Goal: Task Accomplishment & Management: Use online tool/utility

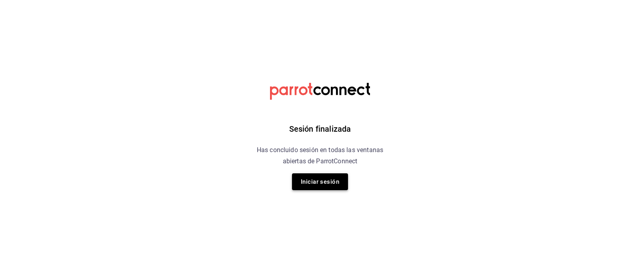
click at [298, 183] on button "Iniciar sesión" at bounding box center [320, 181] width 56 height 17
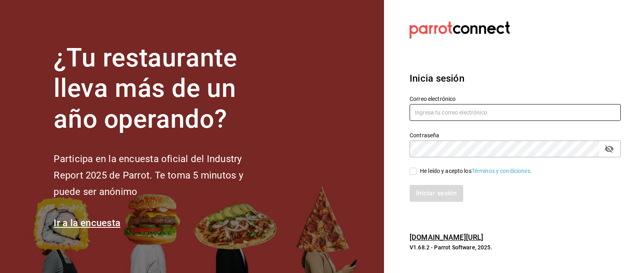
click at [424, 114] on input "text" at bounding box center [514, 112] width 211 height 17
paste input "redestrattoria@gmail.com"
type input "redestrattoria@gmail.com"
click at [415, 173] on input "He leído y acepto los Términos y condiciones." at bounding box center [412, 170] width 7 height 7
checkbox input "true"
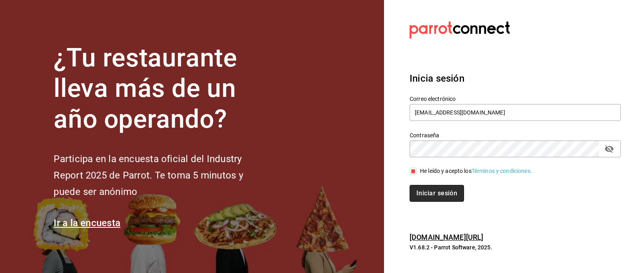
click at [433, 191] on button "Iniciar sesión" at bounding box center [436, 193] width 54 height 17
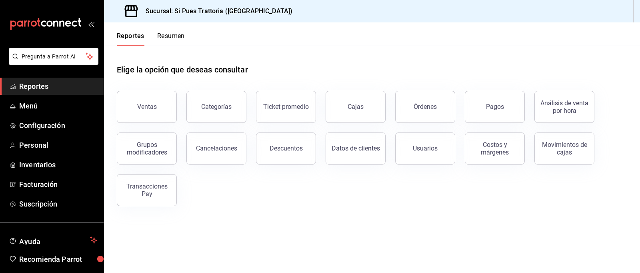
click at [49, 90] on span "Reportes" at bounding box center [58, 86] width 78 height 11
click at [419, 114] on button "Órdenes" at bounding box center [425, 107] width 60 height 32
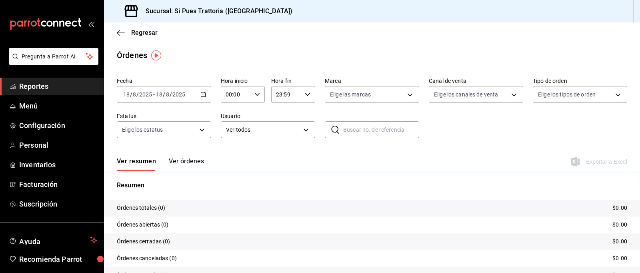
click at [197, 94] on div "2025-08-18 18 / 8 / 2025 - 2025-08-18 18 / 8 / 2025" at bounding box center [164, 94] width 94 height 17
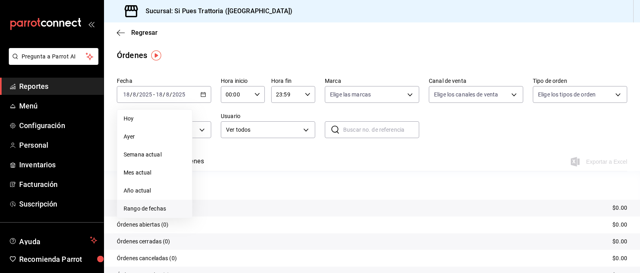
click at [141, 209] on span "Rango de fechas" at bounding box center [155, 208] width 62 height 8
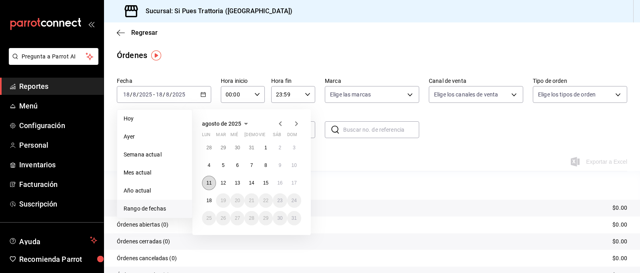
click at [206, 183] on abbr "11" at bounding box center [208, 183] width 5 height 6
click at [294, 178] on button "17" at bounding box center [294, 182] width 14 height 14
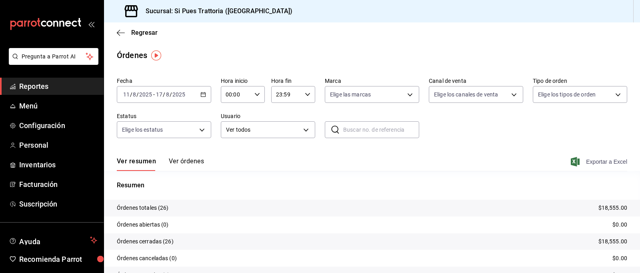
click at [599, 160] on span "Exportar a Excel" at bounding box center [599, 162] width 55 height 10
click at [207, 94] on div "2025-08-11 11 / 8 / 2025 - 2025-08-17 17 / 8 / 2025" at bounding box center [164, 94] width 94 height 17
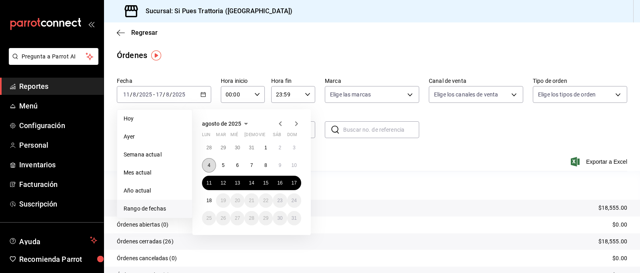
click at [213, 170] on button "4" at bounding box center [209, 165] width 14 height 14
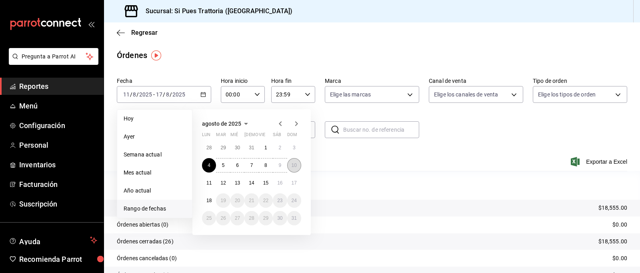
click at [295, 169] on button "10" at bounding box center [294, 165] width 14 height 14
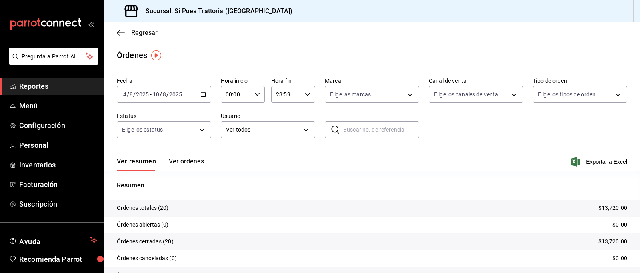
click at [204, 95] on icon "button" at bounding box center [203, 95] width 6 height 6
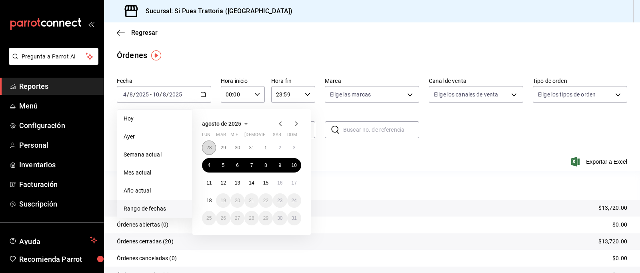
click at [212, 148] on button "28" at bounding box center [209, 147] width 14 height 14
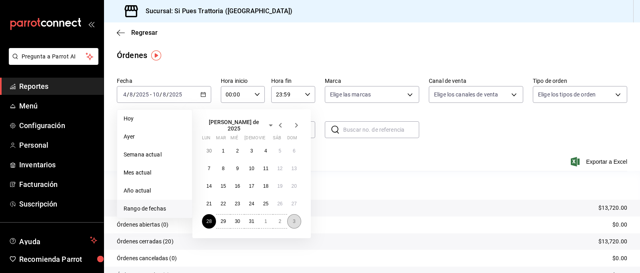
click at [295, 218] on abbr "3" at bounding box center [294, 221] width 3 height 6
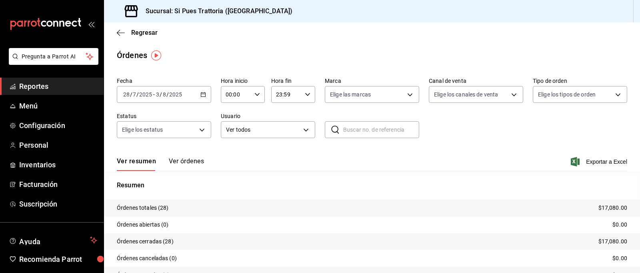
click at [200, 96] on icon "button" at bounding box center [203, 95] width 6 height 6
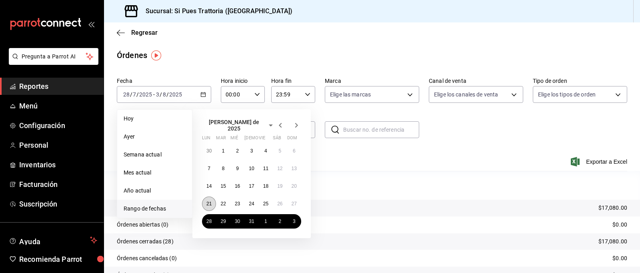
click at [210, 201] on abbr "21" at bounding box center [208, 204] width 5 height 6
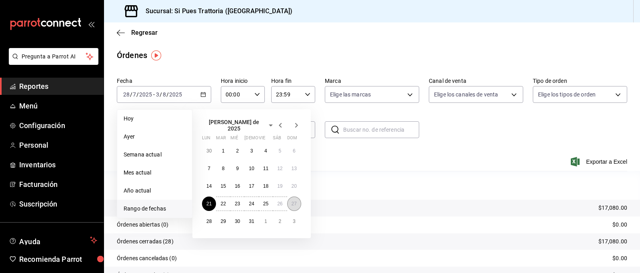
click at [293, 201] on abbr "27" at bounding box center [293, 204] width 5 height 6
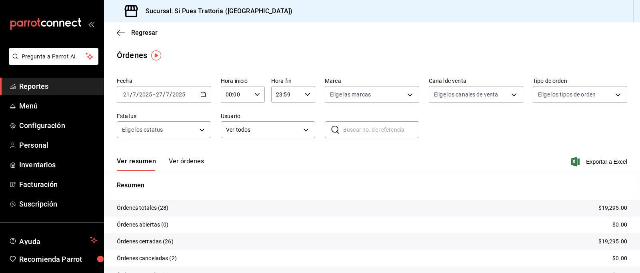
click at [201, 95] on \(Stroke\) "button" at bounding box center [203, 94] width 5 height 4
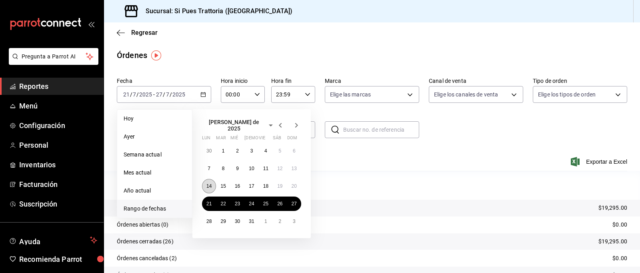
click at [211, 183] on abbr "14" at bounding box center [208, 186] width 5 height 6
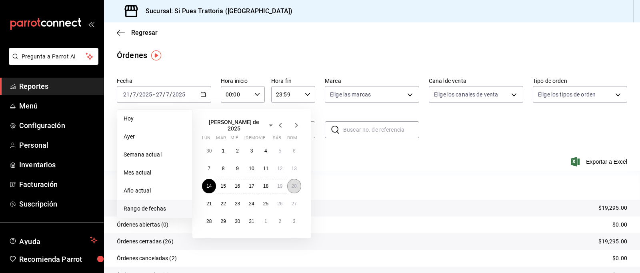
click at [298, 185] on button "20" at bounding box center [294, 186] width 14 height 14
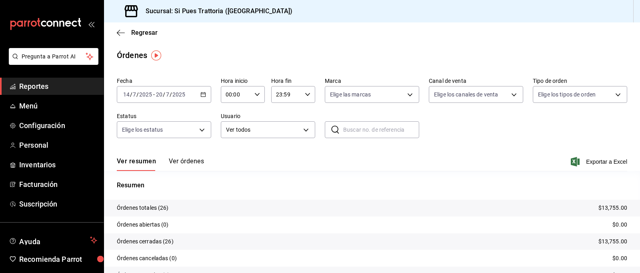
click at [198, 95] on div "2025-07-14 14 / 7 / 2025 - 2025-07-20 20 / 7 / 2025" at bounding box center [164, 94] width 94 height 17
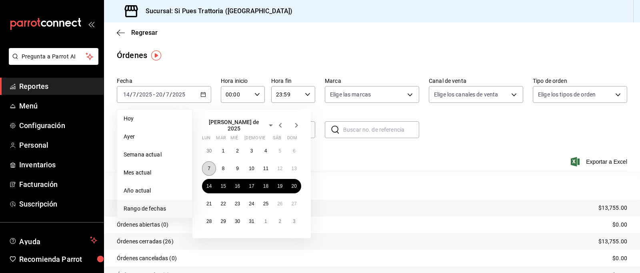
click at [212, 167] on button "7" at bounding box center [209, 168] width 14 height 14
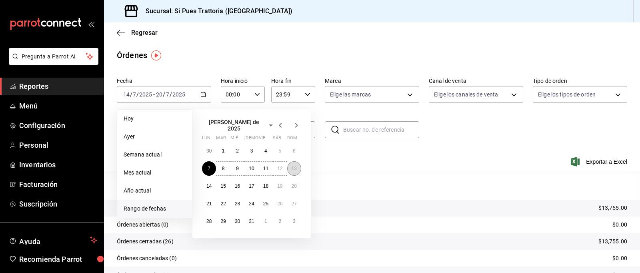
click at [293, 168] on button "13" at bounding box center [294, 168] width 14 height 14
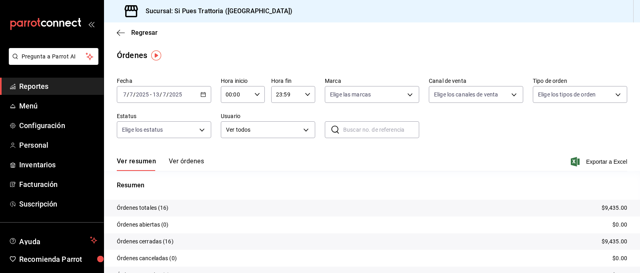
click at [207, 96] on div "2025-07-07 7 / 7 / 2025 - 2025-07-13 13 / 7 / 2025" at bounding box center [164, 94] width 94 height 17
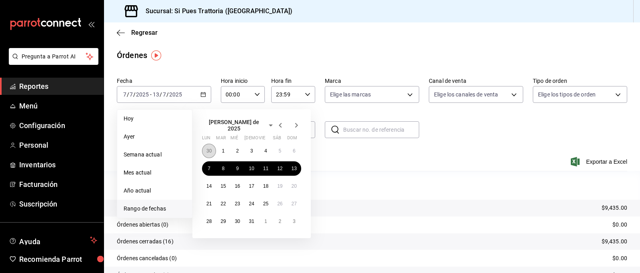
click at [213, 144] on button "30" at bounding box center [209, 151] width 14 height 14
click at [279, 125] on icon "button" at bounding box center [280, 125] width 10 height 10
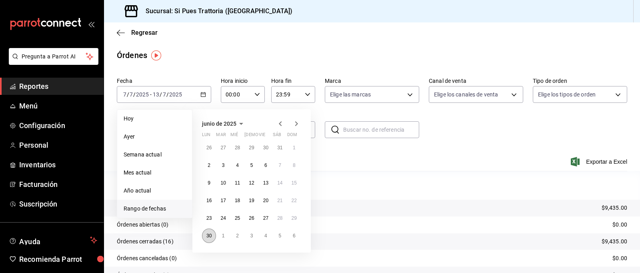
click at [204, 235] on button "30" at bounding box center [209, 235] width 14 height 14
click at [291, 236] on button "6" at bounding box center [294, 235] width 14 height 14
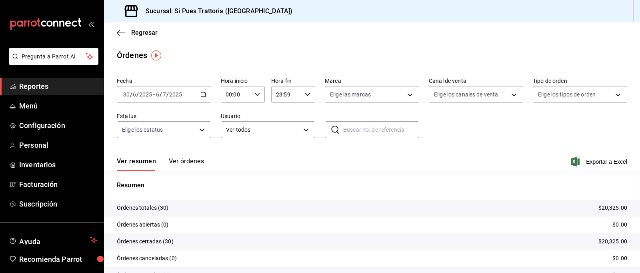
click at [207, 96] on div "2025-06-30 30 / 6 / 2025 - 2025-07-06 6 / 7 / 2025" at bounding box center [164, 94] width 94 height 17
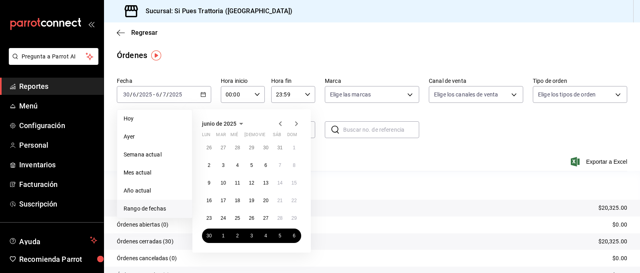
click at [297, 125] on icon "button" at bounding box center [296, 124] width 10 height 10
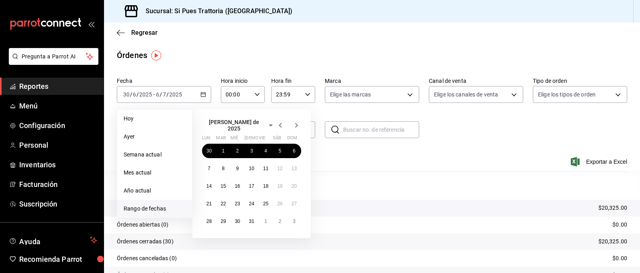
click at [297, 125] on icon "button" at bounding box center [296, 125] width 10 height 10
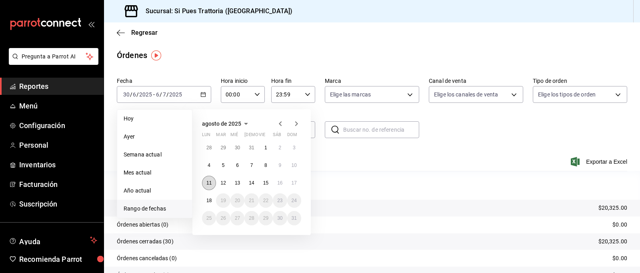
click at [212, 187] on button "11" at bounding box center [209, 182] width 14 height 14
click at [292, 187] on button "17" at bounding box center [294, 182] width 14 height 14
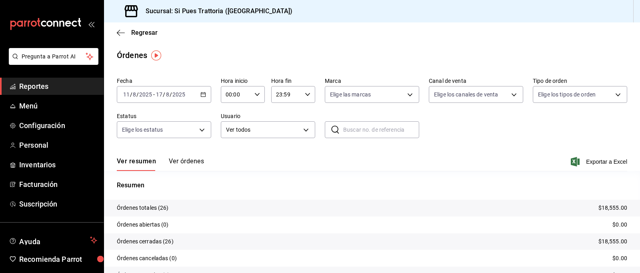
click at [206, 100] on div "2025-08-11 11 / 8 / 2025 - 2025-08-17 17 / 8 / 2025" at bounding box center [164, 94] width 94 height 17
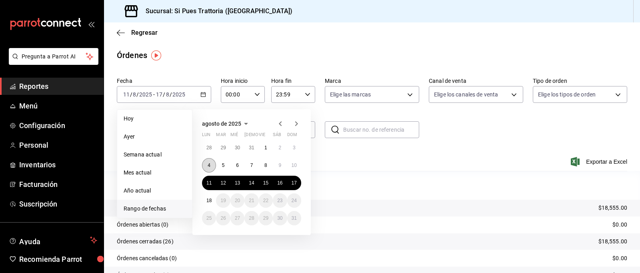
click at [209, 170] on button "4" at bounding box center [209, 165] width 14 height 14
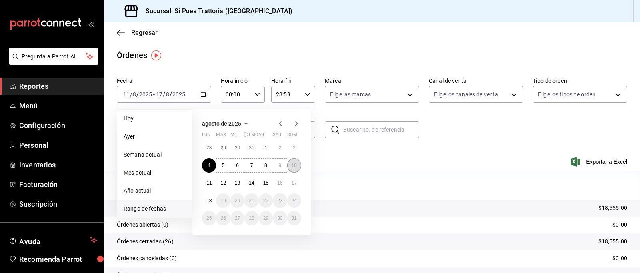
click at [293, 170] on button "10" at bounding box center [294, 165] width 14 height 14
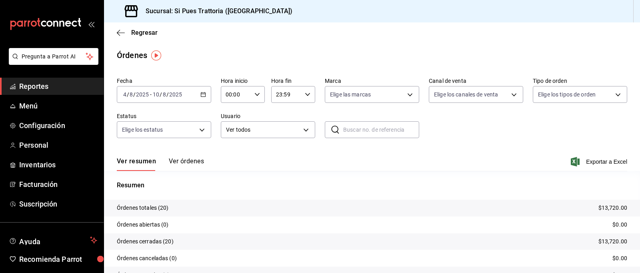
click at [209, 95] on div "2025-08-04 4 / 8 / 2025 - 2025-08-10 10 / 8 / 2025" at bounding box center [164, 94] width 94 height 17
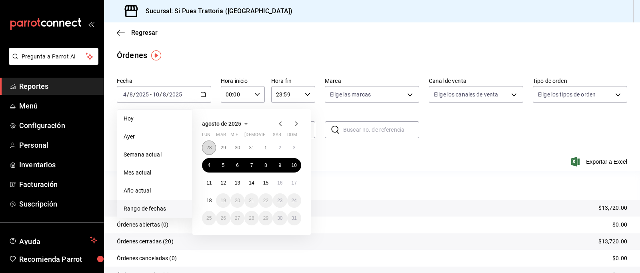
click at [209, 152] on button "28" at bounding box center [209, 147] width 14 height 14
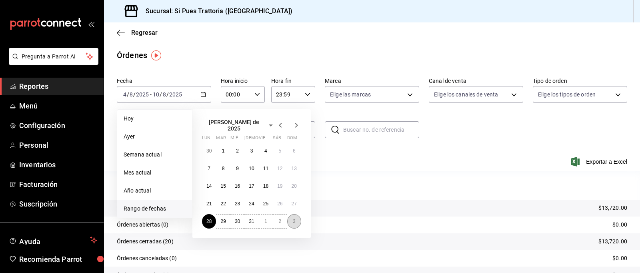
click at [295, 223] on button "3" at bounding box center [294, 221] width 14 height 14
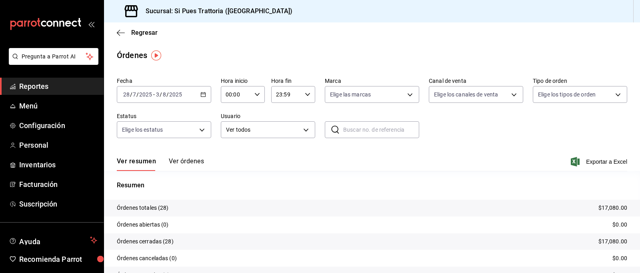
click at [67, 89] on span "Reportes" at bounding box center [58, 86] width 78 height 11
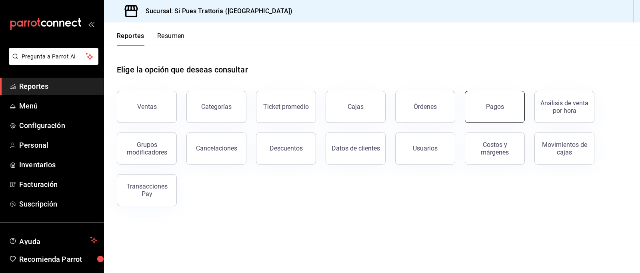
click at [494, 110] on button "Pagos" at bounding box center [495, 107] width 60 height 32
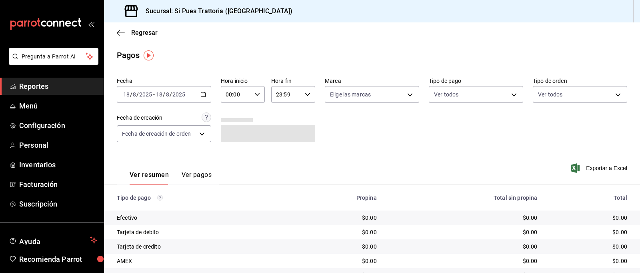
click at [202, 96] on icon "button" at bounding box center [203, 95] width 6 height 6
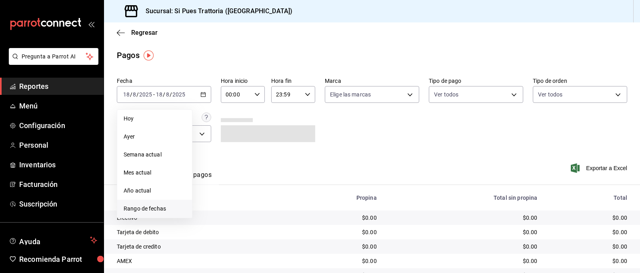
click at [172, 203] on li "Rango de fechas" at bounding box center [154, 208] width 75 height 18
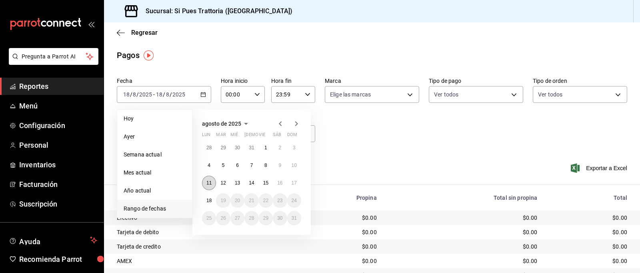
click at [207, 178] on button "11" at bounding box center [209, 182] width 14 height 14
click at [298, 183] on button "17" at bounding box center [294, 182] width 14 height 14
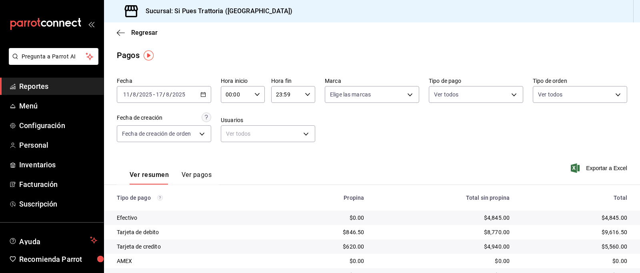
scroll to position [37, 0]
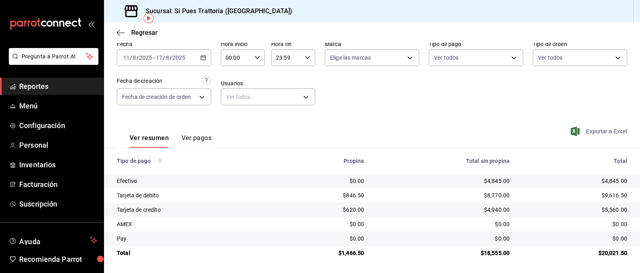
click at [597, 132] on span "Exportar a Excel" at bounding box center [599, 131] width 55 height 10
